Goal: Check status: Check status

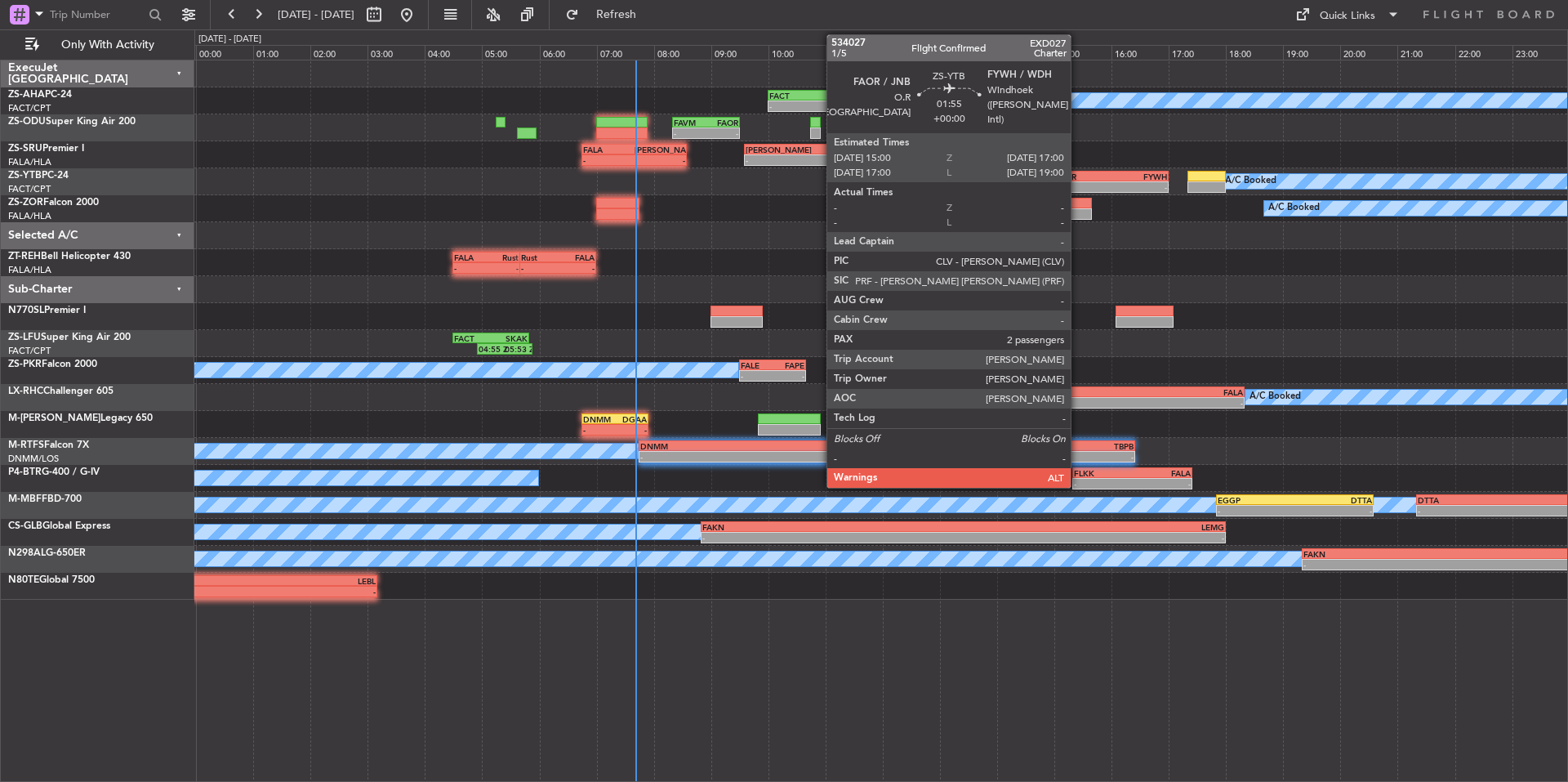
click at [1079, 181] on div "FAOR 15:00 Z FYWH 17:00 Z" at bounding box center [1111, 176] width 115 height 11
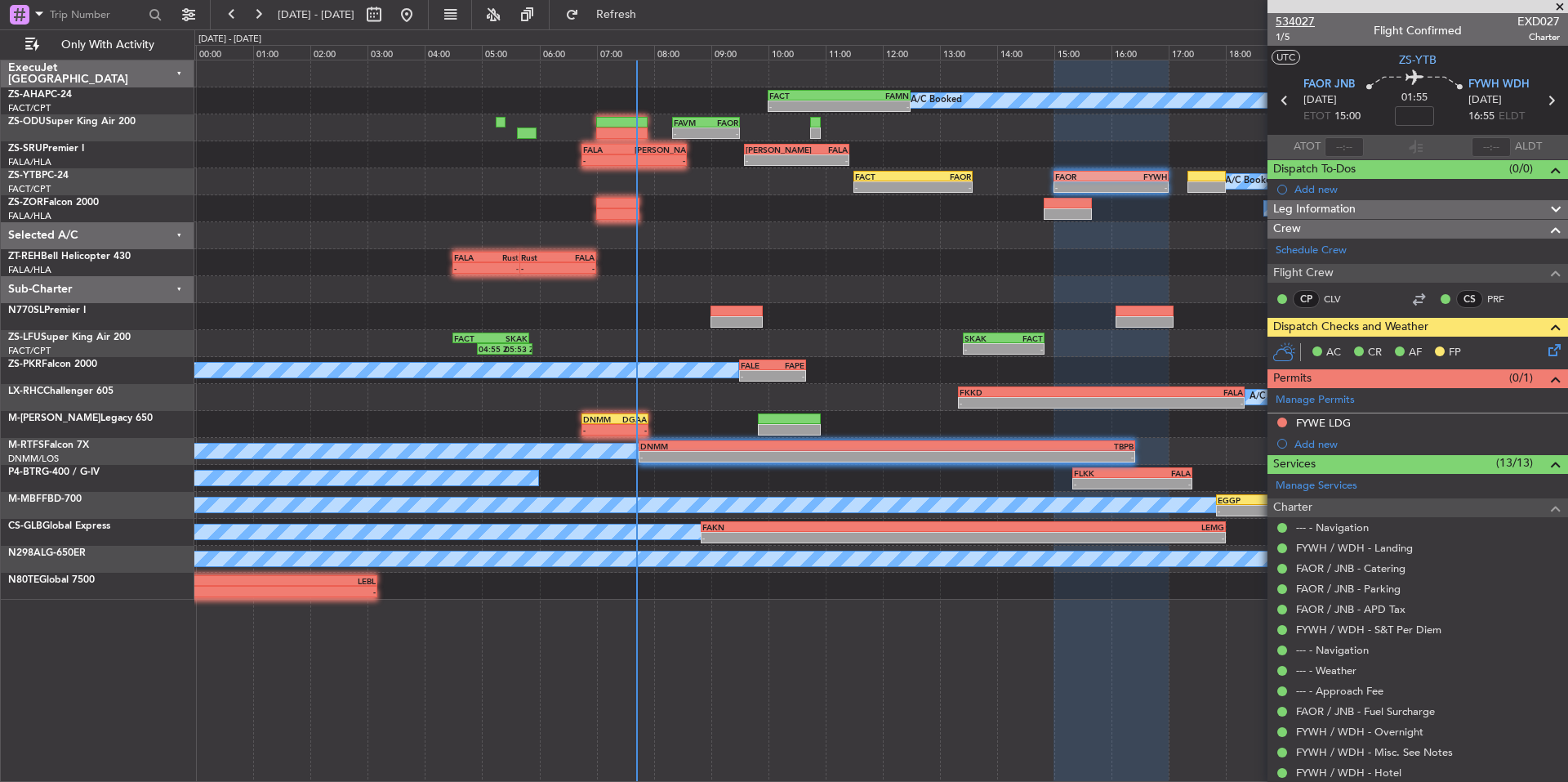
click at [1300, 17] on span "534027" at bounding box center [1295, 21] width 40 height 18
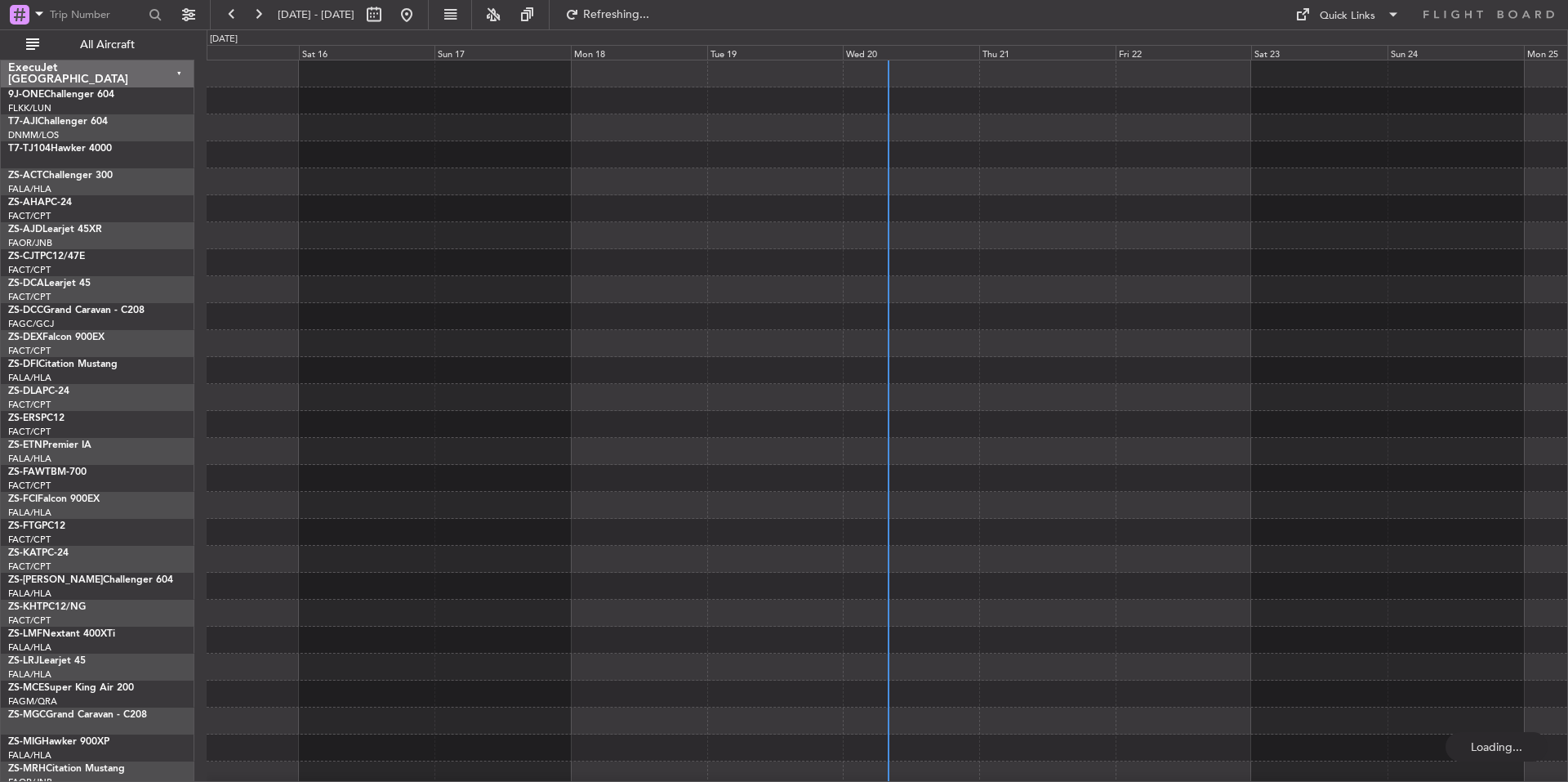
click at [932, 48] on div "Wed 20" at bounding box center [911, 53] width 136 height 15
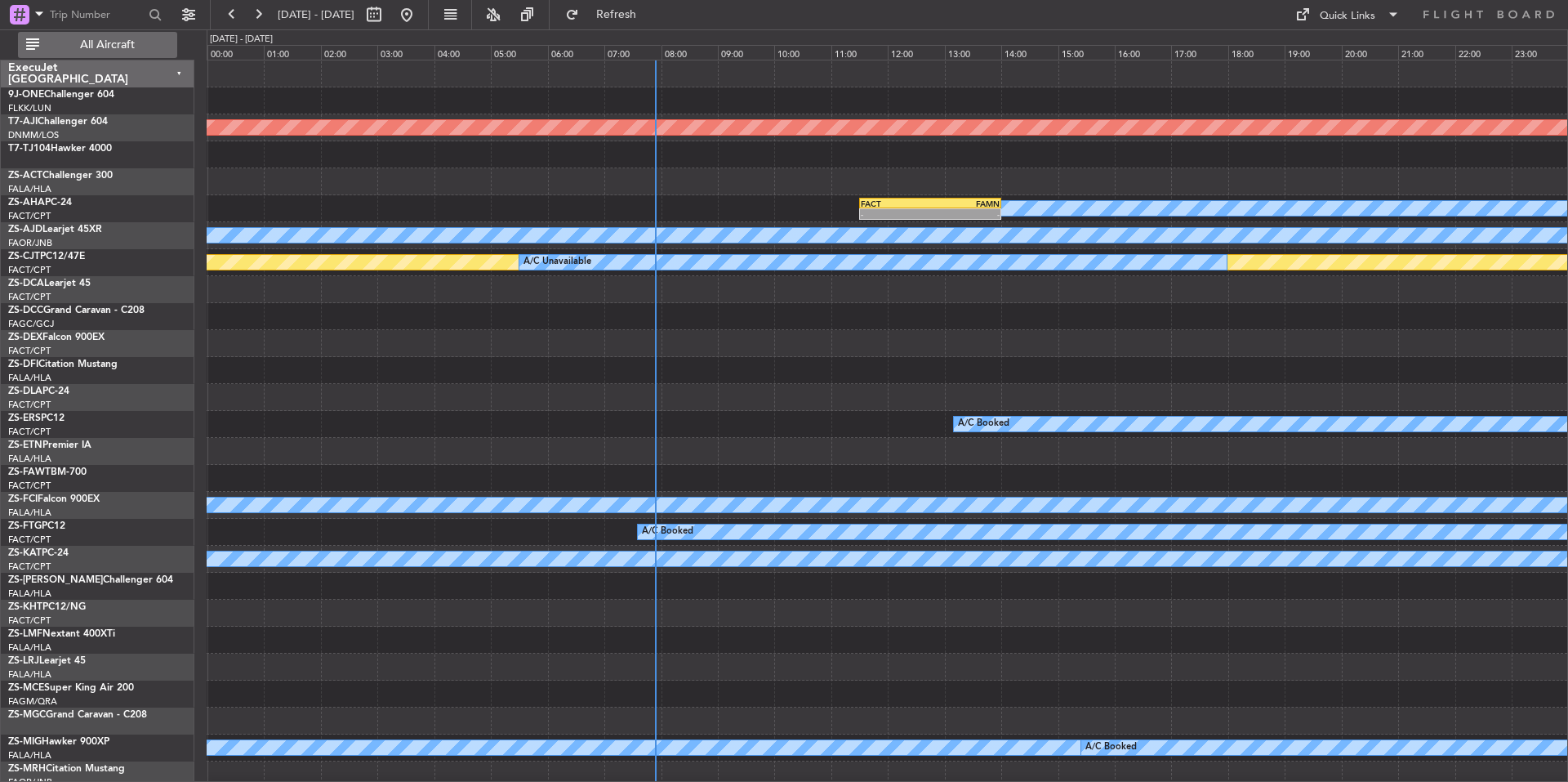
click at [137, 35] on button "All Aircraft" at bounding box center [97, 45] width 159 height 26
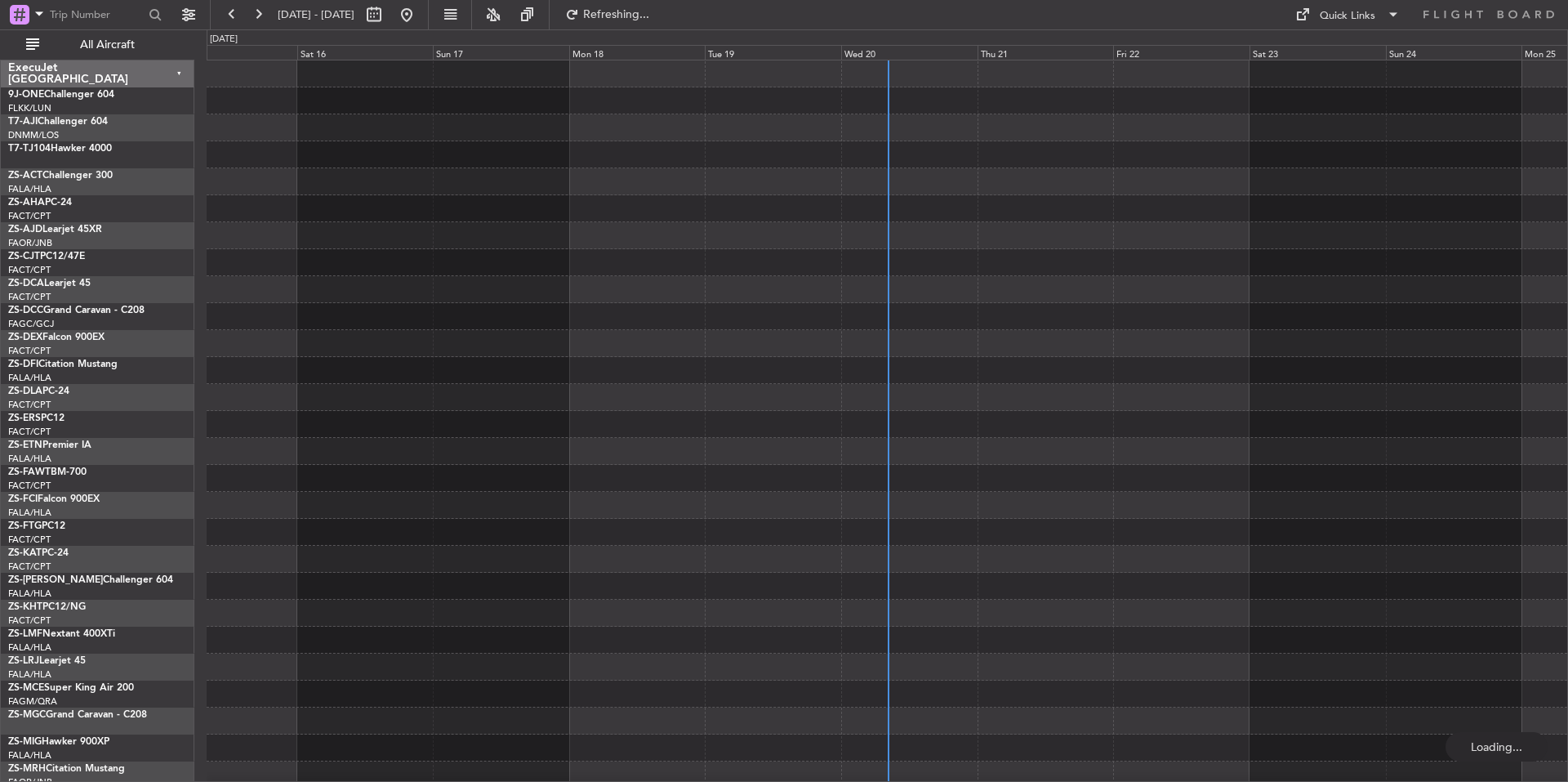
click at [925, 51] on div "Wed 20" at bounding box center [910, 53] width 136 height 15
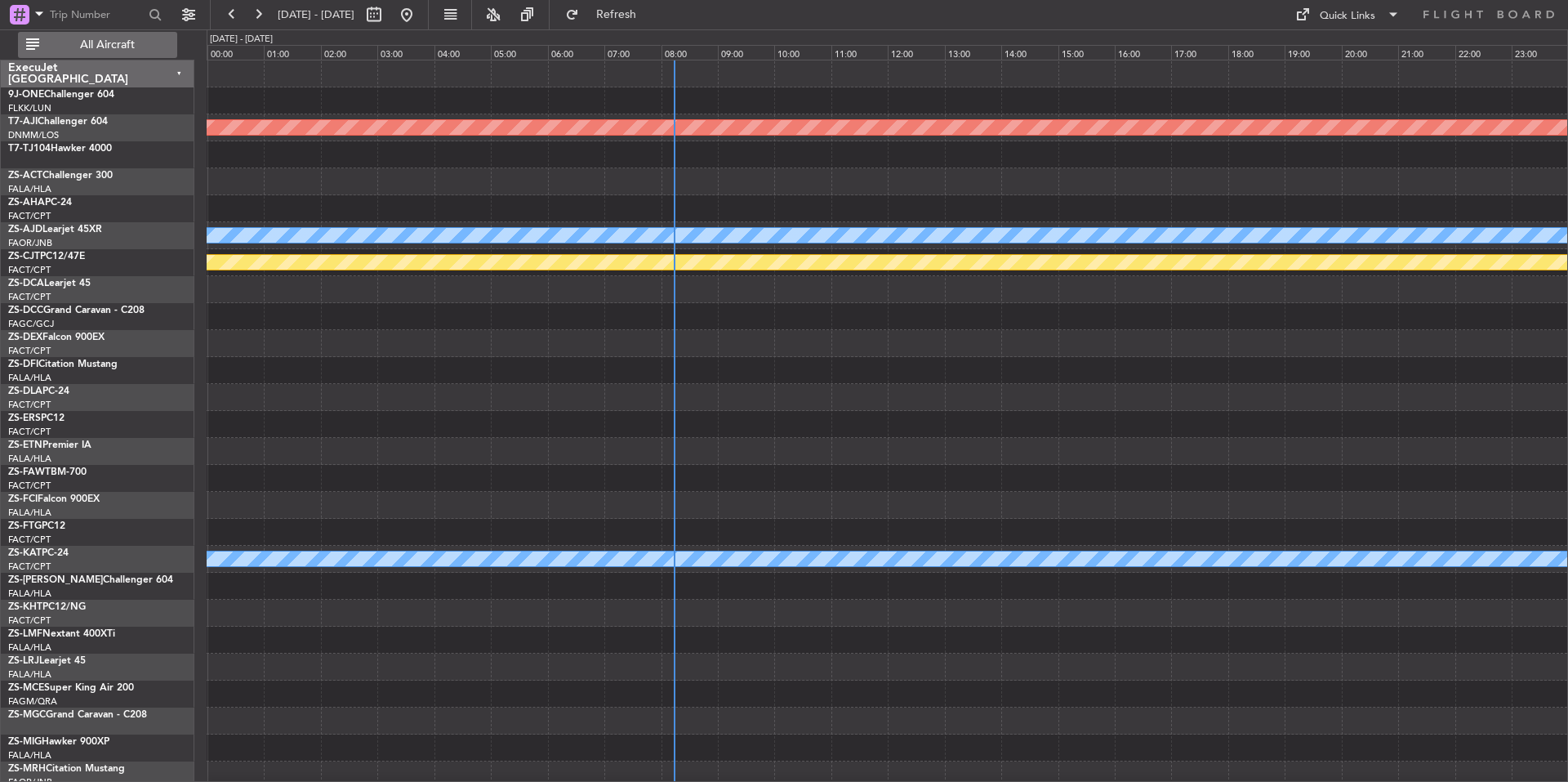
click at [98, 40] on span "All Aircraft" at bounding box center [107, 45] width 130 height 11
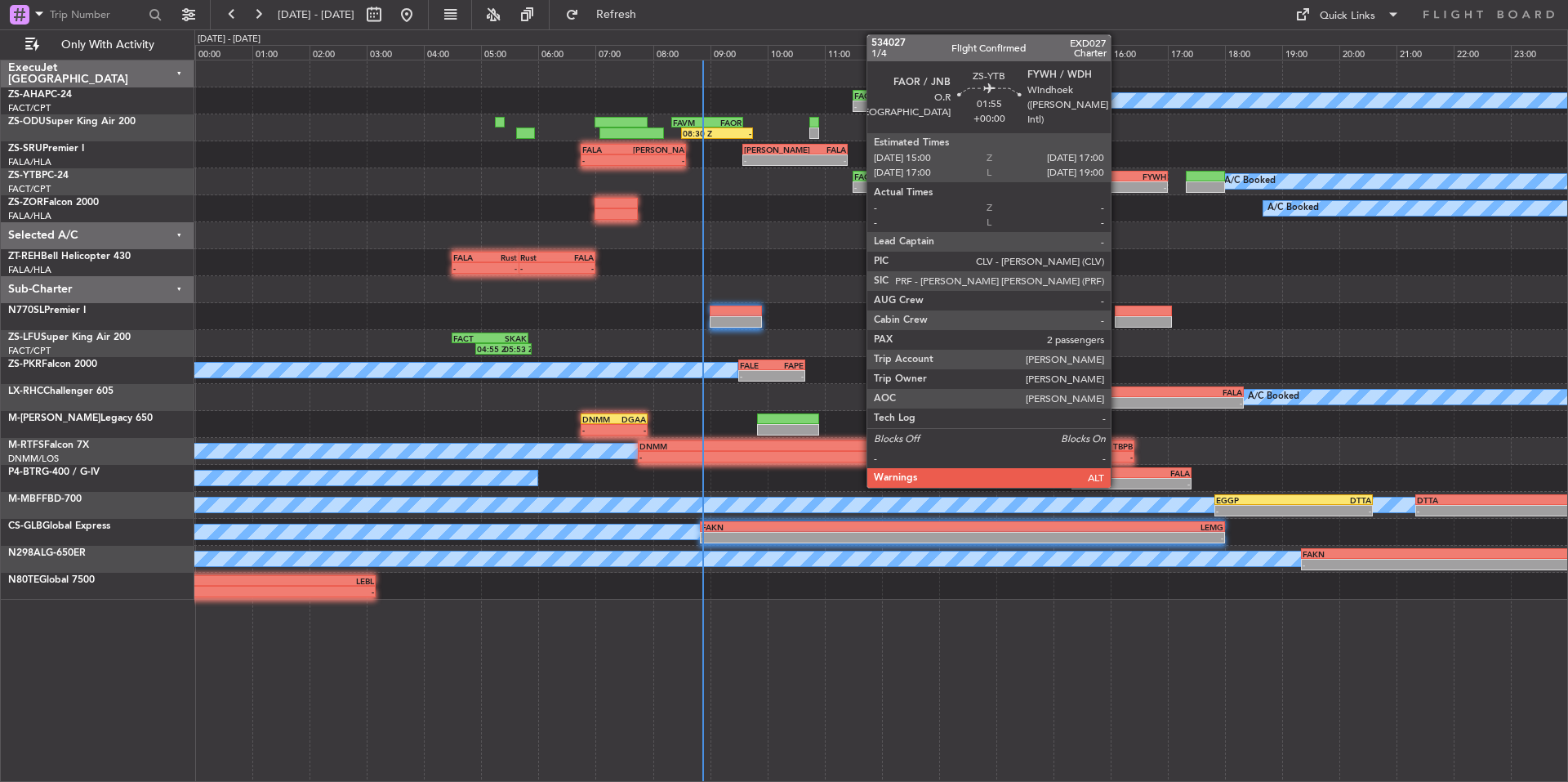
click at [1118, 179] on div "FYWH" at bounding box center [1138, 176] width 55 height 10
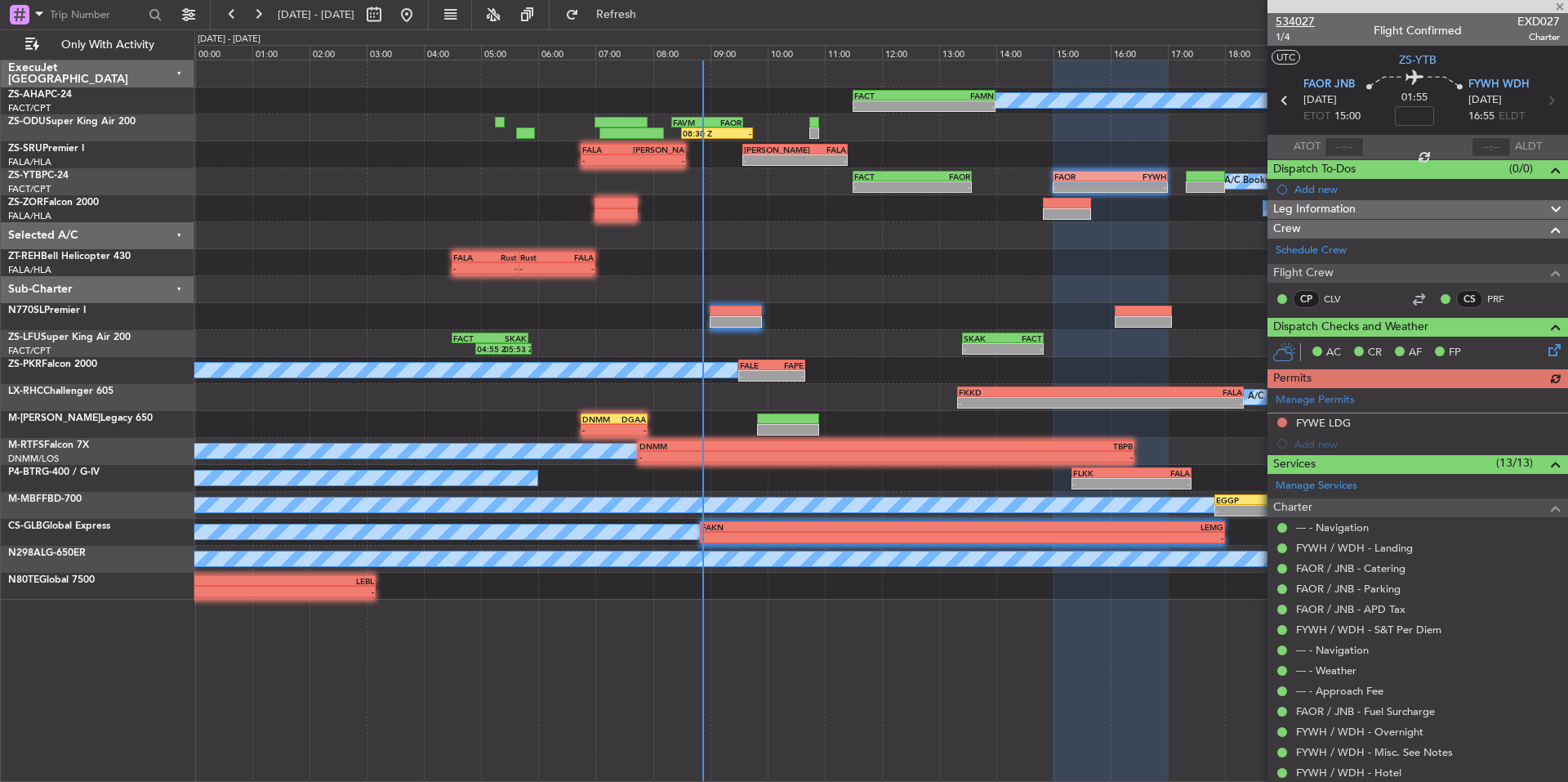
click at [1306, 18] on span "534027" at bounding box center [1295, 21] width 40 height 18
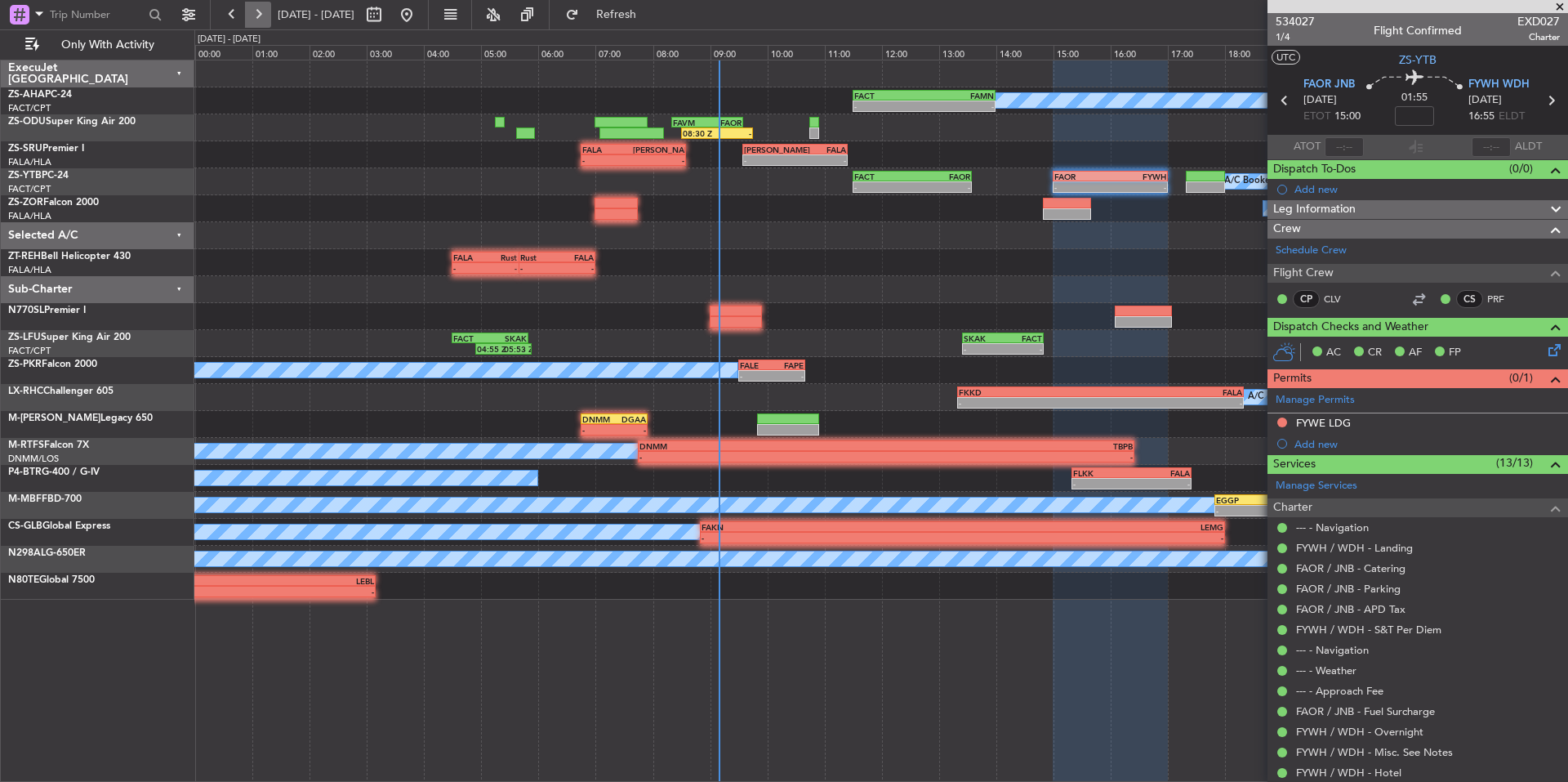
click at [261, 14] on button at bounding box center [258, 15] width 26 height 26
